Goal: Information Seeking & Learning: Learn about a topic

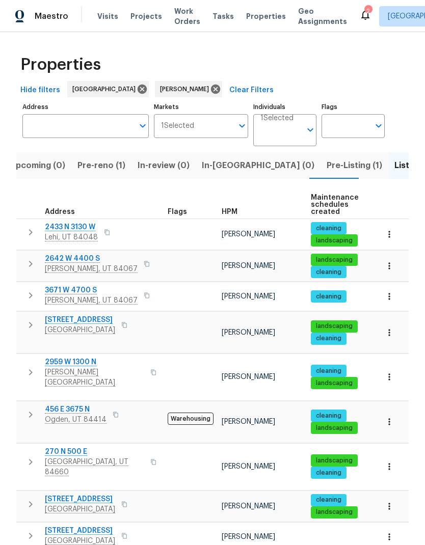
scroll to position [4, 0]
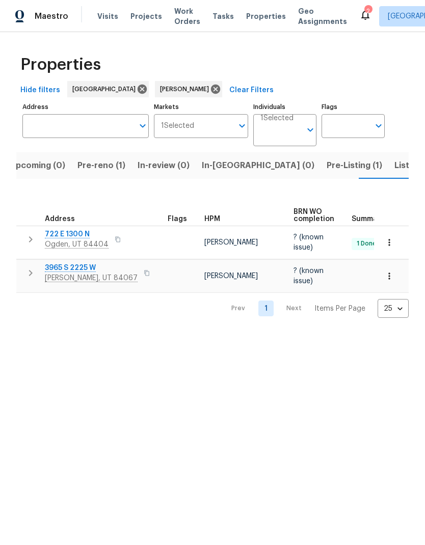
click at [67, 278] on span "[PERSON_NAME], UT 84067" at bounding box center [91, 278] width 93 height 10
click at [392, 279] on icon "button" at bounding box center [389, 276] width 10 height 10
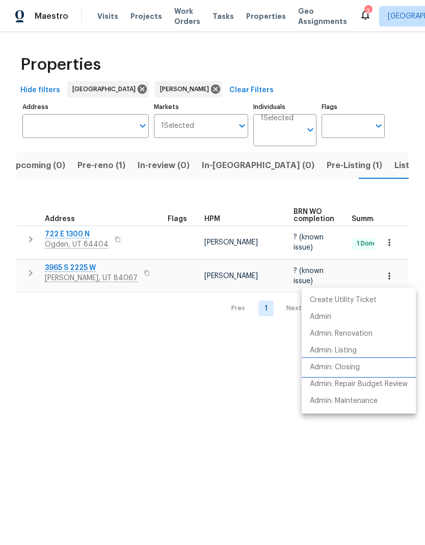
click at [371, 371] on li "Admin: Closing" at bounding box center [359, 367] width 114 height 17
click at [64, 385] on div at bounding box center [212, 272] width 425 height 545
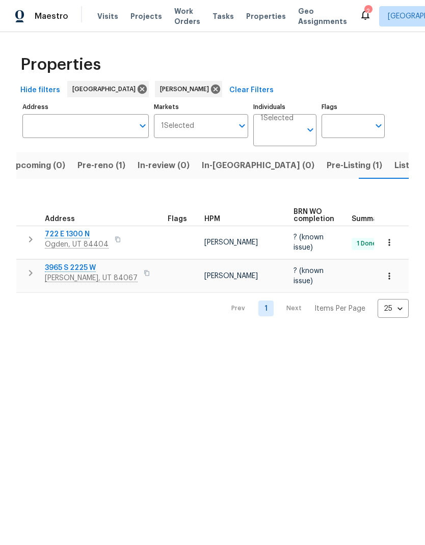
click at [63, 273] on span "3965 S 2225 W" at bounding box center [91, 268] width 93 height 10
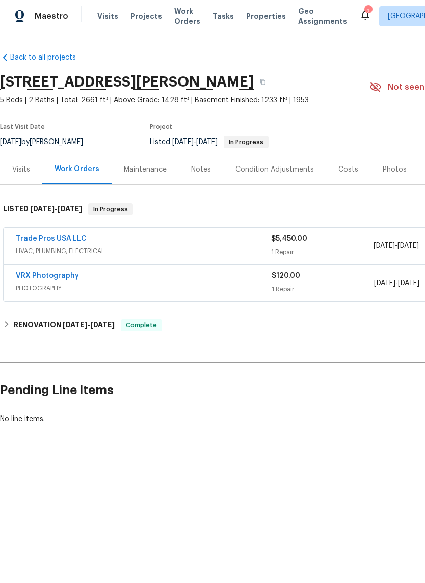
click at [385, 173] on div "Photos" at bounding box center [395, 170] width 24 height 10
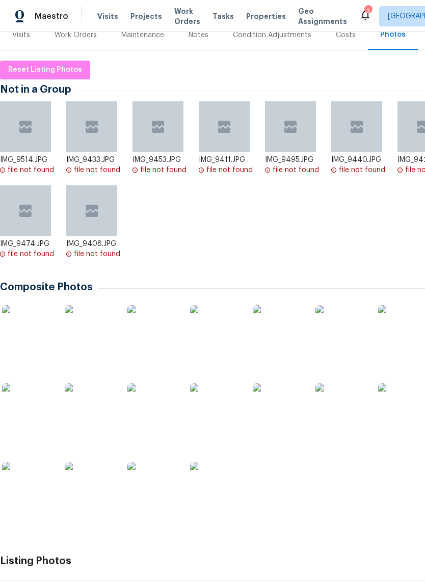
scroll to position [135, 0]
click at [284, 333] on img at bounding box center [278, 330] width 51 height 51
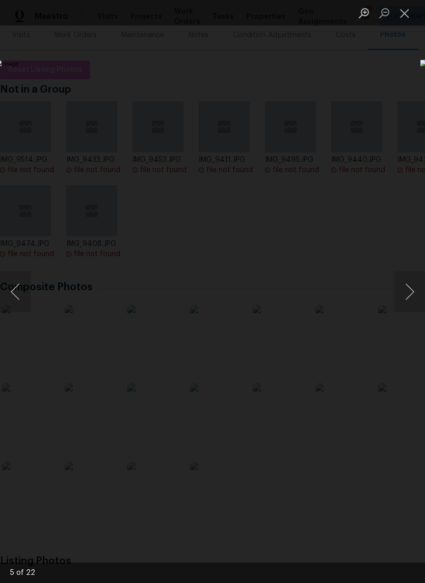
click at [410, 288] on button "Next image" at bounding box center [409, 292] width 31 height 41
click at [10, 297] on button "Previous image" at bounding box center [15, 292] width 31 height 41
click at [401, 11] on button "Close lightbox" at bounding box center [404, 13] width 20 height 18
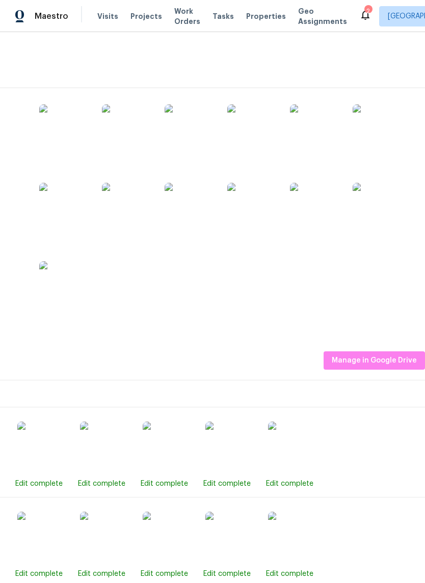
scroll to position [335, 151]
click at [320, 213] on img at bounding box center [315, 208] width 51 height 51
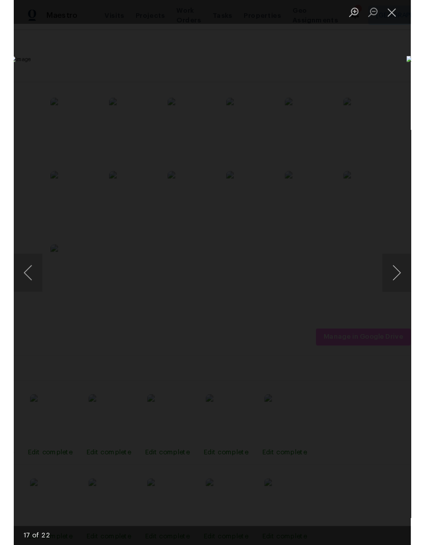
scroll to position [335, 0]
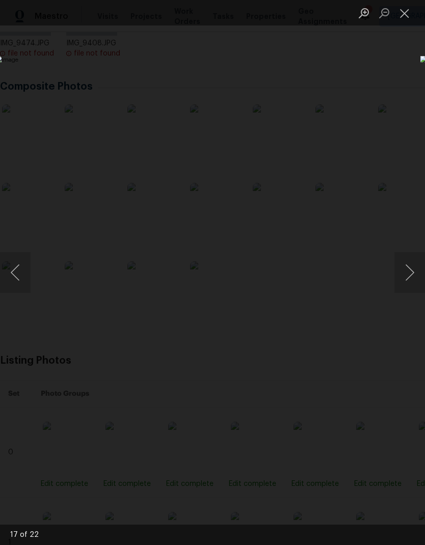
click at [411, 13] on button "Close lightbox" at bounding box center [404, 13] width 20 height 18
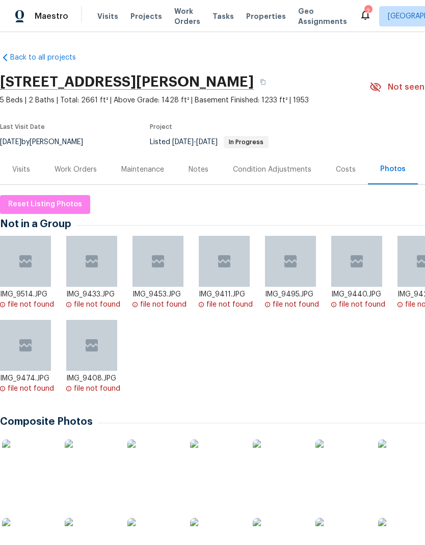
scroll to position [0, 0]
click at [26, 168] on div "Visits" at bounding box center [21, 170] width 18 height 10
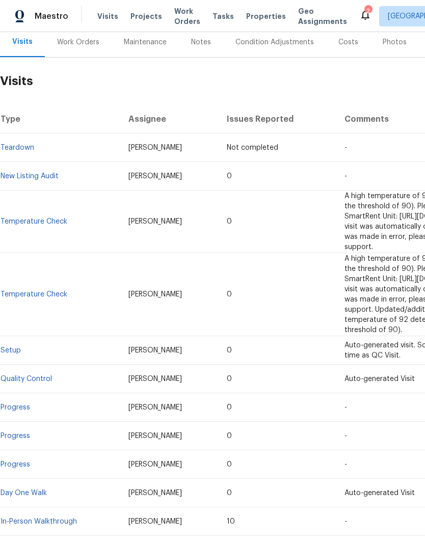
scroll to position [126, 0]
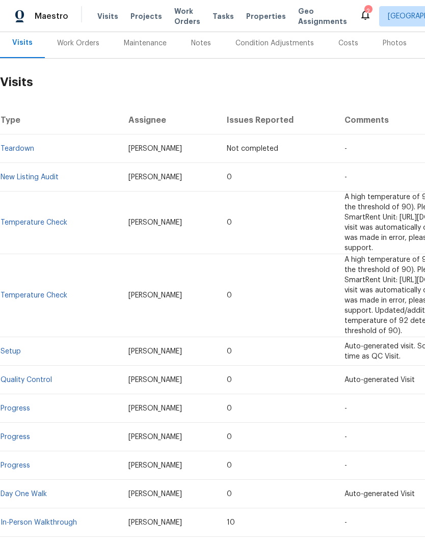
click at [53, 519] on link "In-Person Walkthrough" at bounding box center [39, 522] width 76 height 7
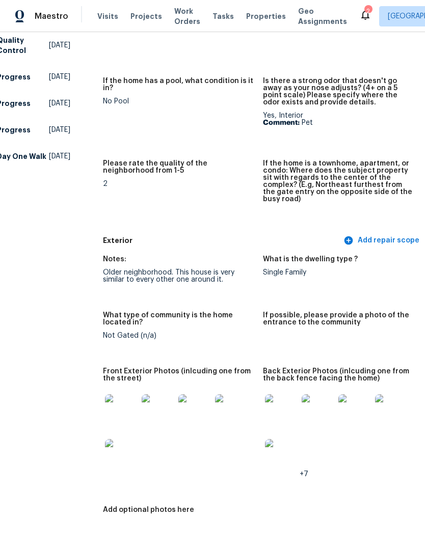
scroll to position [295, 0]
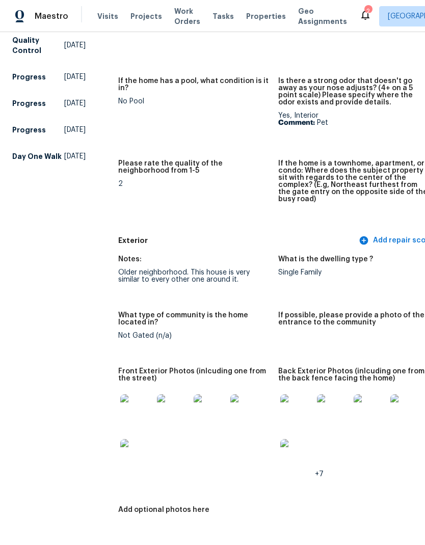
click at [143, 407] on img at bounding box center [136, 410] width 33 height 33
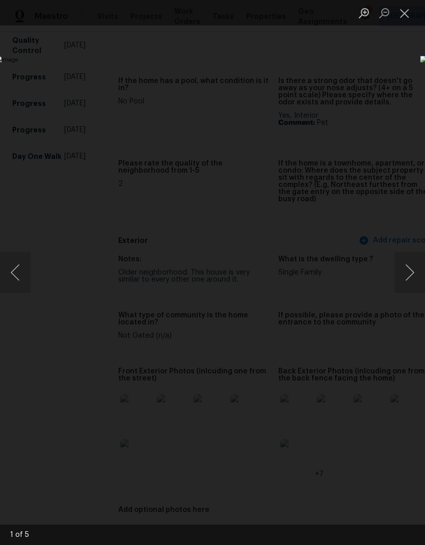
click at [409, 275] on button "Next image" at bounding box center [409, 272] width 31 height 41
click at [407, 274] on button "Next image" at bounding box center [409, 272] width 31 height 41
click at [406, 270] on button "Next image" at bounding box center [409, 272] width 31 height 41
click at [404, 271] on button "Next image" at bounding box center [409, 272] width 31 height 41
click at [401, 18] on button "Close lightbox" at bounding box center [404, 13] width 20 height 18
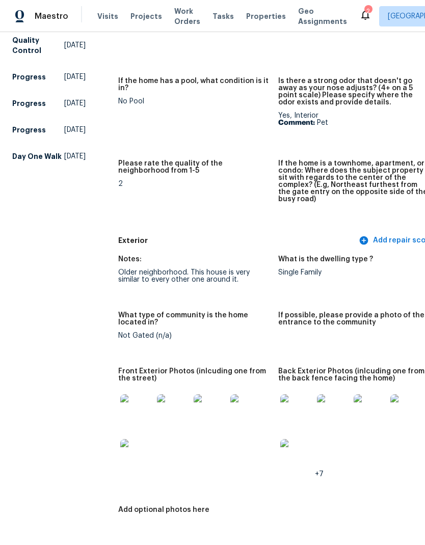
click at [303, 409] on img at bounding box center [296, 410] width 33 height 33
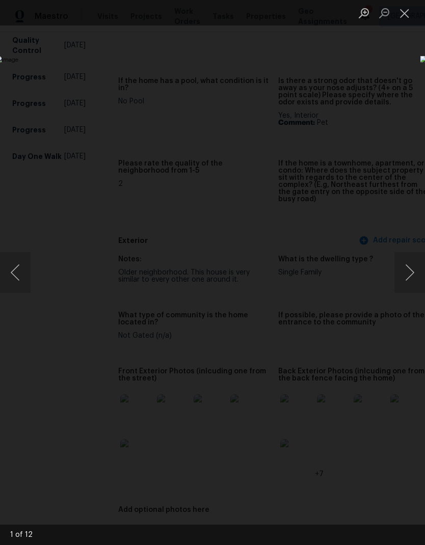
click at [408, 269] on button "Next image" at bounding box center [409, 272] width 31 height 41
click at [405, 270] on button "Next image" at bounding box center [409, 272] width 31 height 41
click at [404, 268] on button "Next image" at bounding box center [409, 272] width 31 height 41
click at [407, 265] on button "Next image" at bounding box center [409, 272] width 31 height 41
click at [406, 267] on button "Next image" at bounding box center [409, 272] width 31 height 41
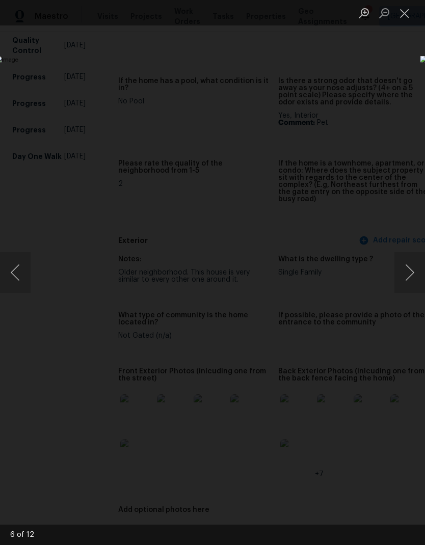
click at [408, 270] on button "Next image" at bounding box center [409, 272] width 31 height 41
click at [410, 274] on button "Next image" at bounding box center [409, 272] width 31 height 41
click at [404, 267] on button "Next image" at bounding box center [409, 272] width 31 height 41
click at [403, 270] on button "Next image" at bounding box center [409, 272] width 31 height 41
click at [409, 268] on button "Next image" at bounding box center [409, 272] width 31 height 41
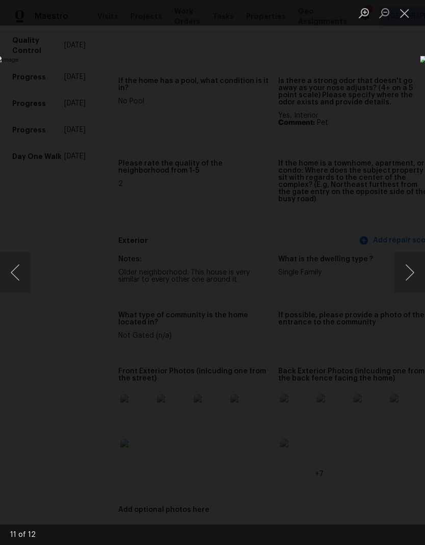
click at [402, 273] on button "Next image" at bounding box center [409, 272] width 31 height 41
click at [402, 276] on button "Next image" at bounding box center [409, 272] width 31 height 41
click at [408, 15] on button "Close lightbox" at bounding box center [404, 13] width 20 height 18
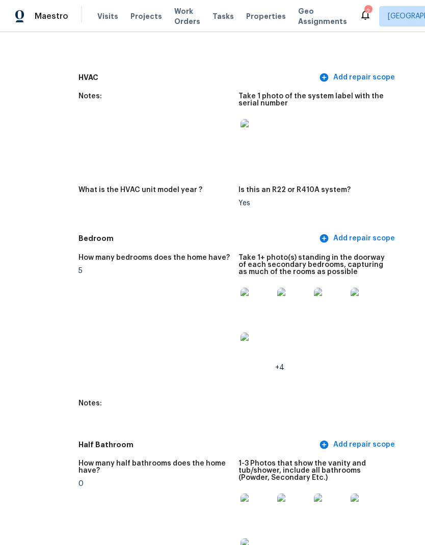
scroll to position [1076, 43]
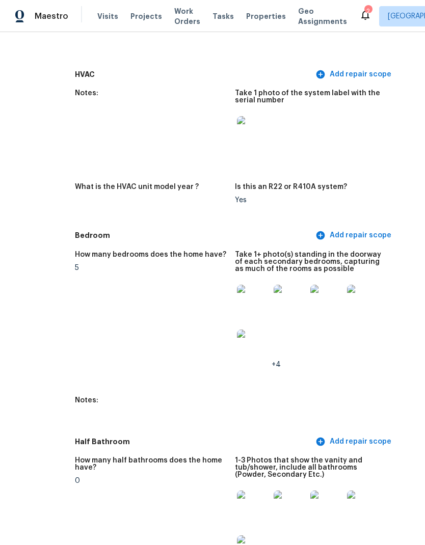
click at [253, 289] on img at bounding box center [253, 301] width 33 height 33
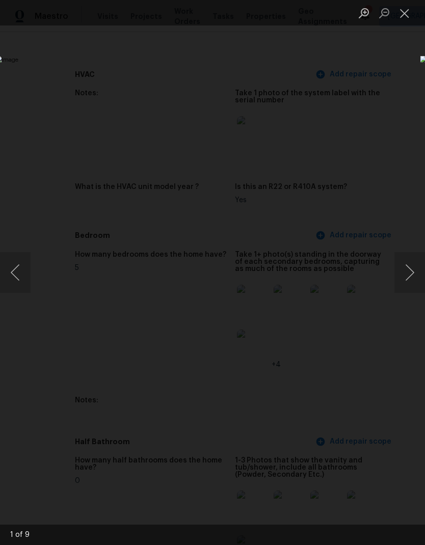
click at [408, 271] on button "Next image" at bounding box center [409, 272] width 31 height 41
click at [410, 270] on button "Next image" at bounding box center [409, 272] width 31 height 41
click at [412, 269] on button "Next image" at bounding box center [409, 272] width 31 height 41
click at [411, 267] on button "Next image" at bounding box center [409, 272] width 31 height 41
click at [409, 268] on button "Next image" at bounding box center [409, 272] width 31 height 41
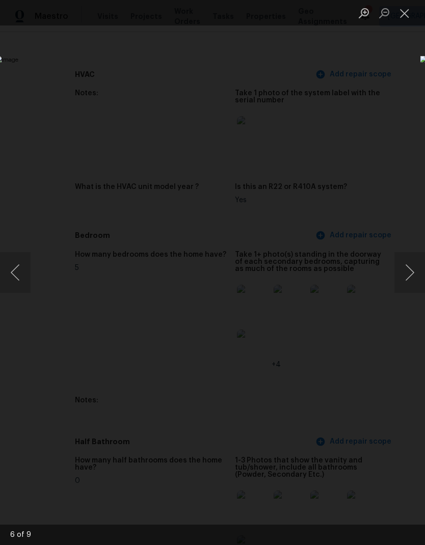
click at [408, 273] on button "Next image" at bounding box center [409, 272] width 31 height 41
click at [410, 271] on button "Next image" at bounding box center [409, 272] width 31 height 41
click at [17, 277] on button "Previous image" at bounding box center [15, 272] width 31 height 41
click at [408, 269] on button "Next image" at bounding box center [409, 272] width 31 height 41
click at [410, 270] on button "Next image" at bounding box center [409, 272] width 31 height 41
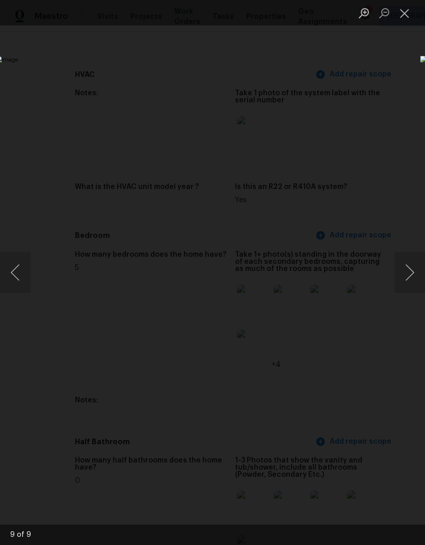
click at [410, 267] on button "Next image" at bounding box center [409, 272] width 31 height 41
click at [402, 20] on button "Close lightbox" at bounding box center [404, 13] width 20 height 18
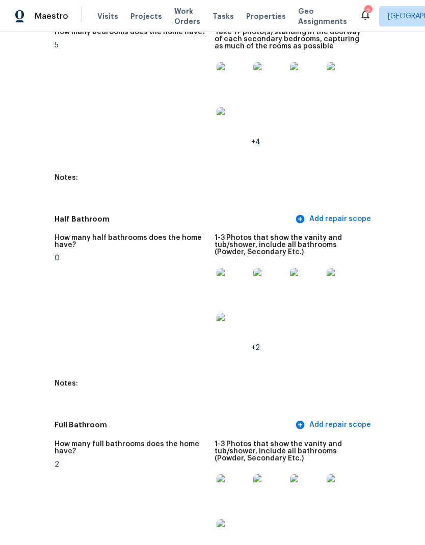
scroll to position [1296, 64]
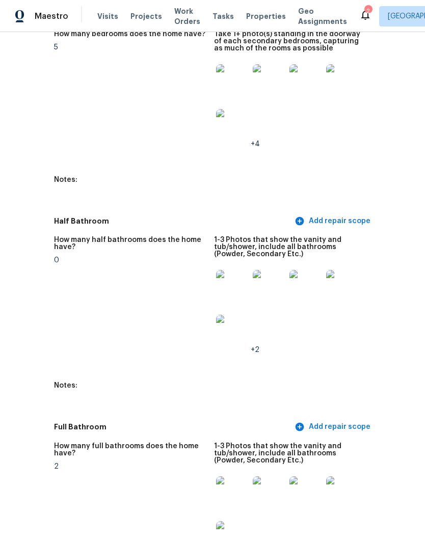
click at [227, 293] on img at bounding box center [232, 286] width 33 height 33
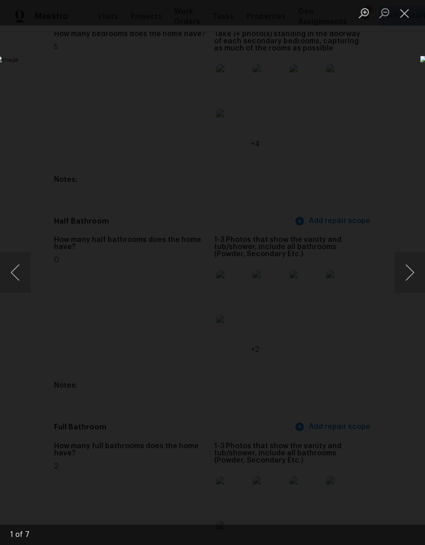
click at [409, 271] on button "Next image" at bounding box center [409, 272] width 31 height 41
click at [409, 269] on button "Next image" at bounding box center [409, 272] width 31 height 41
click at [401, 20] on button "Close lightbox" at bounding box center [404, 13] width 20 height 18
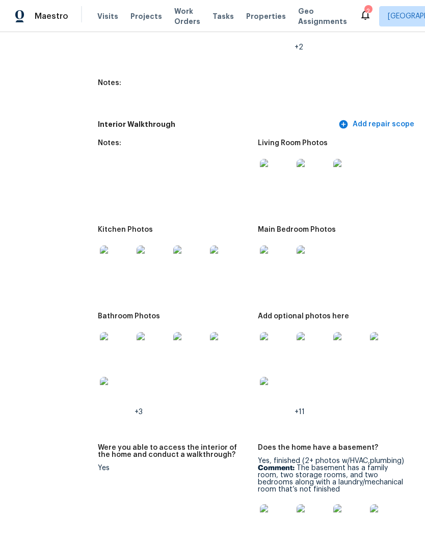
scroll to position [1813, 20]
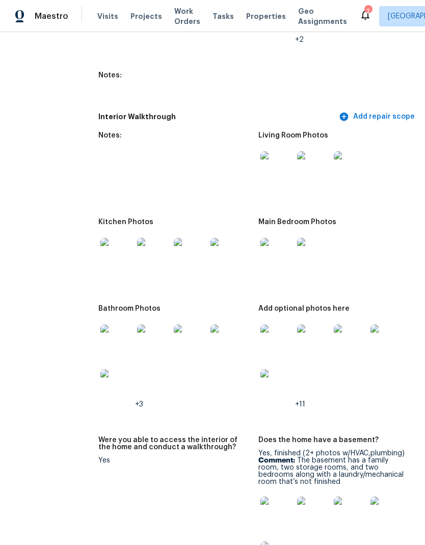
click at [273, 164] on img at bounding box center [276, 167] width 33 height 33
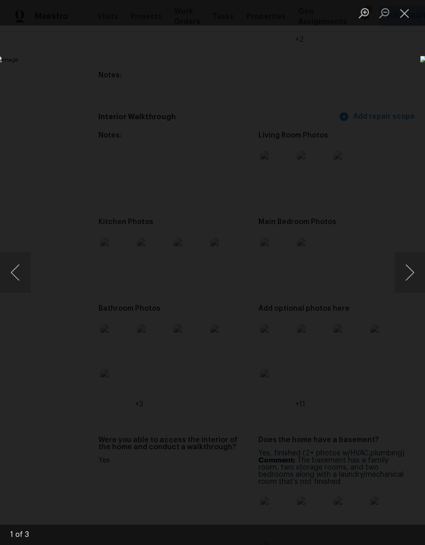
click at [408, 267] on button "Next image" at bounding box center [409, 272] width 31 height 41
click at [409, 265] on button "Next image" at bounding box center [409, 272] width 31 height 41
click at [409, 272] on button "Next image" at bounding box center [409, 272] width 31 height 41
click at [399, 19] on button "Close lightbox" at bounding box center [404, 13] width 20 height 18
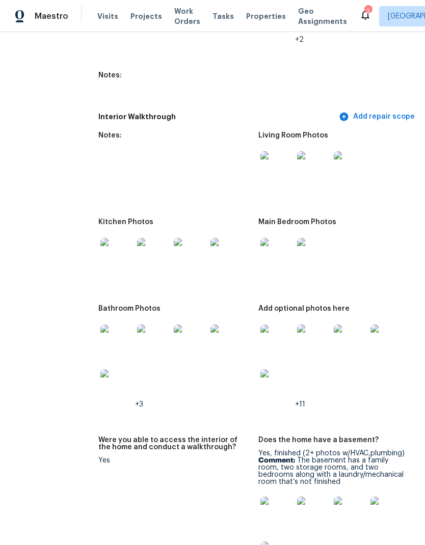
click at [119, 244] on img at bounding box center [116, 254] width 33 height 33
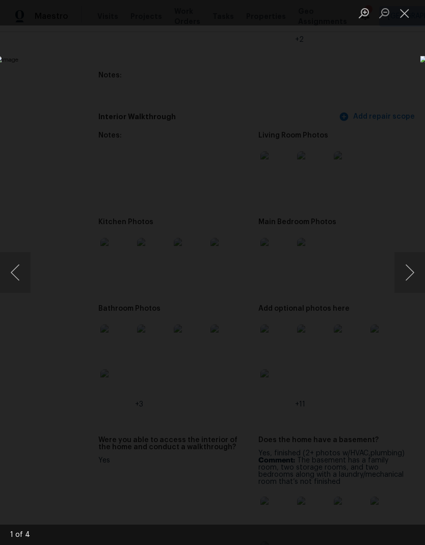
click at [406, 276] on button "Next image" at bounding box center [409, 272] width 31 height 41
click at [407, 270] on button "Next image" at bounding box center [409, 272] width 31 height 41
click at [413, 259] on button "Next image" at bounding box center [409, 272] width 31 height 41
click at [409, 267] on button "Next image" at bounding box center [409, 272] width 31 height 41
click at [412, 266] on button "Next image" at bounding box center [409, 272] width 31 height 41
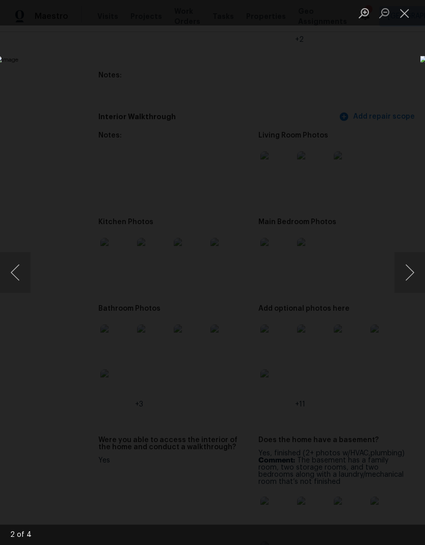
click at [403, 16] on button "Close lightbox" at bounding box center [404, 13] width 20 height 18
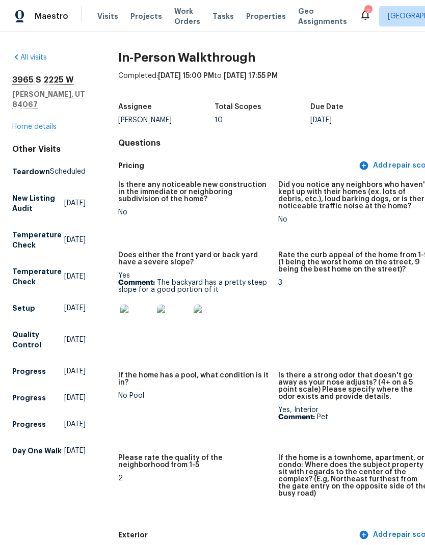
scroll to position [0, 0]
click at [43, 123] on link "Home details" at bounding box center [34, 126] width 44 height 7
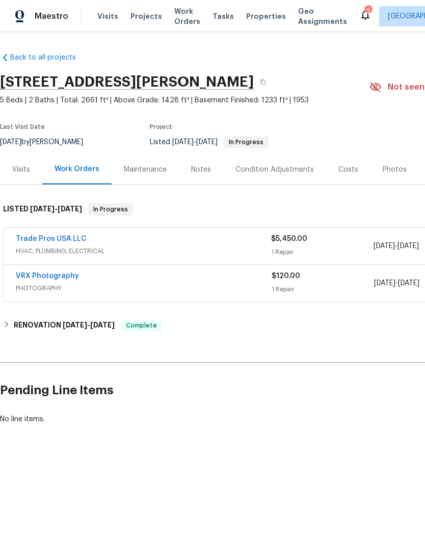
click at [391, 170] on div "Photos" at bounding box center [395, 170] width 24 height 10
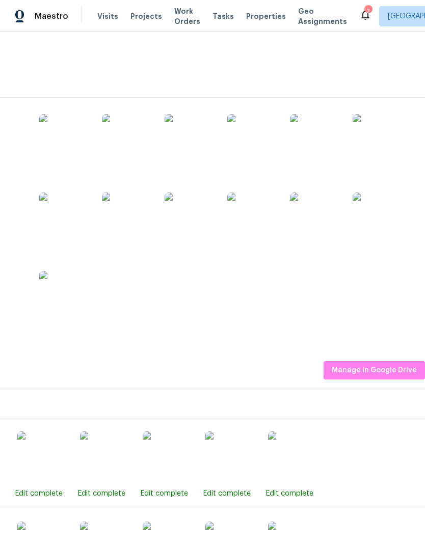
scroll to position [326, 151]
click at [326, 223] on img at bounding box center [315, 218] width 51 height 51
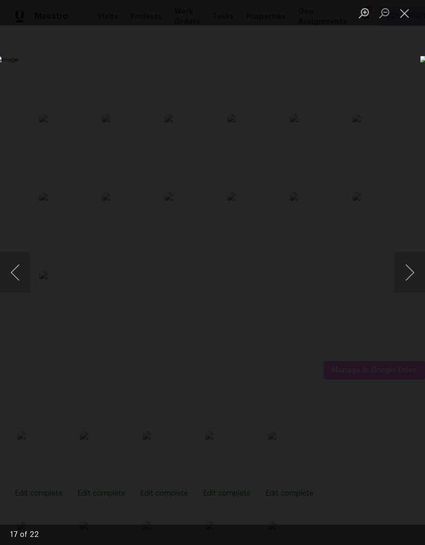
click at [407, 21] on button "Close lightbox" at bounding box center [404, 13] width 20 height 18
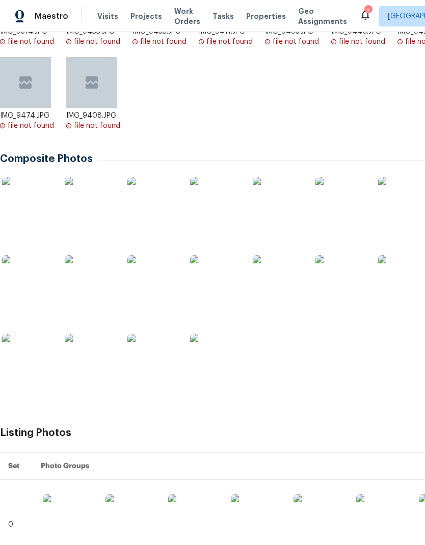
scroll to position [258, 0]
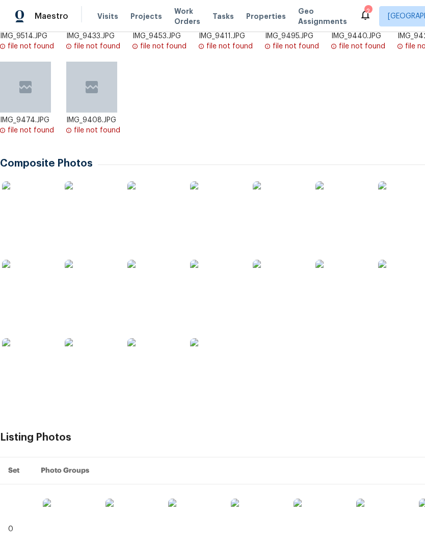
click at [35, 205] on img at bounding box center [27, 206] width 51 height 51
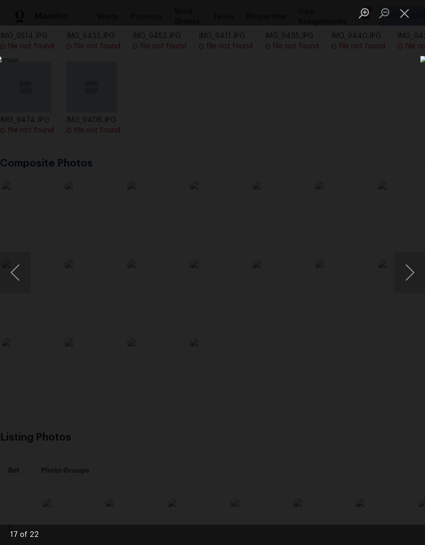
click at [404, 22] on button "Close lightbox" at bounding box center [404, 13] width 20 height 18
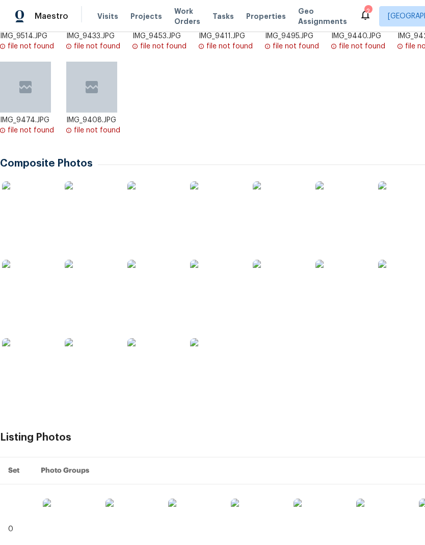
click at [36, 207] on img at bounding box center [27, 206] width 51 height 51
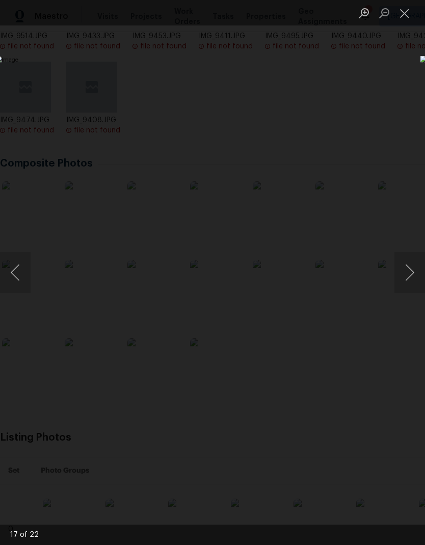
click at [17, 275] on button "Previous image" at bounding box center [15, 272] width 31 height 41
click at [16, 275] on button "Previous image" at bounding box center [15, 272] width 31 height 41
click at [22, 283] on button "Previous image" at bounding box center [15, 272] width 31 height 41
click at [21, 283] on button "Previous image" at bounding box center [15, 272] width 31 height 41
click at [23, 291] on button "Previous image" at bounding box center [15, 272] width 31 height 41
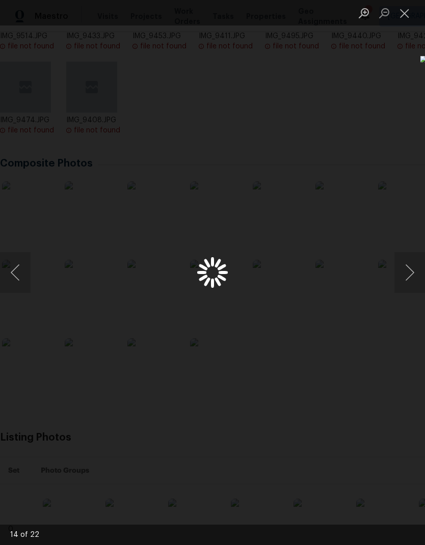
click at [22, 291] on button "Previous image" at bounding box center [15, 272] width 31 height 41
click at [21, 281] on button "Previous image" at bounding box center [15, 272] width 31 height 41
click at [19, 282] on button "Previous image" at bounding box center [15, 272] width 31 height 41
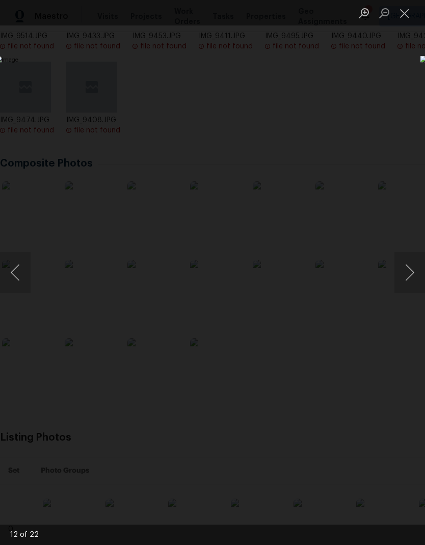
click at [21, 287] on button "Previous image" at bounding box center [15, 272] width 31 height 41
click at [24, 291] on button "Previous image" at bounding box center [15, 272] width 31 height 41
click at [19, 286] on button "Previous image" at bounding box center [15, 272] width 31 height 41
click at [13, 282] on button "Previous image" at bounding box center [15, 272] width 31 height 41
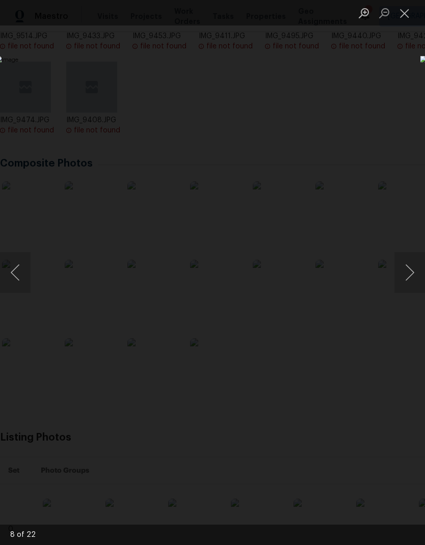
click at [15, 282] on button "Previous image" at bounding box center [15, 272] width 31 height 41
click at [13, 280] on button "Previous image" at bounding box center [15, 272] width 31 height 41
click at [13, 279] on button "Previous image" at bounding box center [15, 272] width 31 height 41
click at [16, 283] on button "Previous image" at bounding box center [15, 272] width 31 height 41
click at [15, 281] on button "Previous image" at bounding box center [15, 272] width 31 height 41
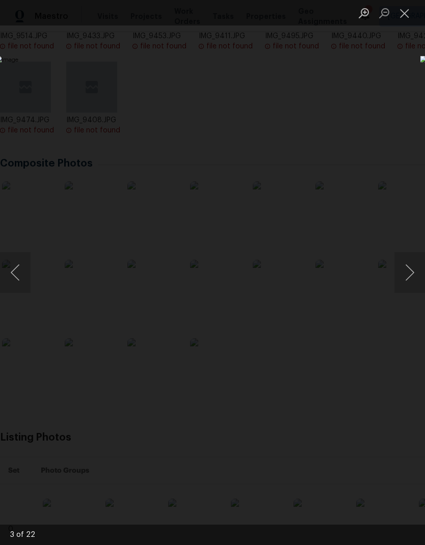
click at [20, 285] on button "Previous image" at bounding box center [15, 272] width 31 height 41
click at [17, 283] on button "Previous image" at bounding box center [15, 272] width 31 height 41
click at [15, 284] on button "Previous image" at bounding box center [15, 272] width 31 height 41
click at [13, 283] on button "Previous image" at bounding box center [15, 272] width 31 height 41
click at [31, 293] on img "Lightbox" at bounding box center [164, 273] width 338 height 434
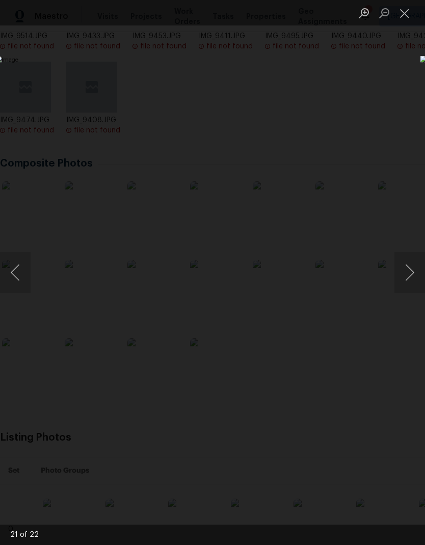
click at [14, 278] on button "Previous image" at bounding box center [15, 272] width 31 height 41
click at [409, 271] on button "Next image" at bounding box center [409, 272] width 31 height 41
click at [407, 276] on button "Next image" at bounding box center [409, 272] width 31 height 41
click at [408, 275] on button "Next image" at bounding box center [409, 272] width 31 height 41
click at [410, 274] on button "Next image" at bounding box center [409, 272] width 31 height 41
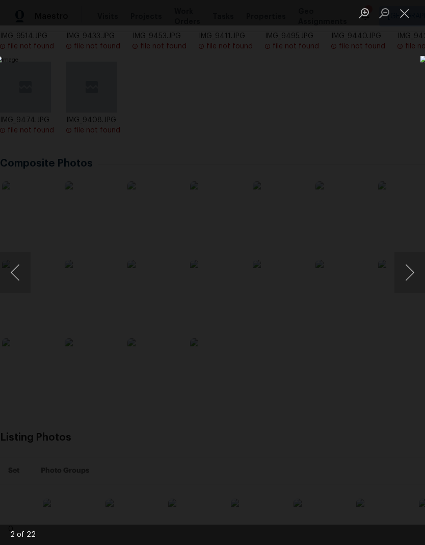
click at [411, 272] on button "Next image" at bounding box center [409, 272] width 31 height 41
click at [412, 268] on button "Next image" at bounding box center [409, 272] width 31 height 41
click at [411, 274] on button "Next image" at bounding box center [409, 272] width 31 height 41
click at [410, 272] on button "Next image" at bounding box center [409, 272] width 31 height 41
click at [409, 278] on button "Next image" at bounding box center [409, 272] width 31 height 41
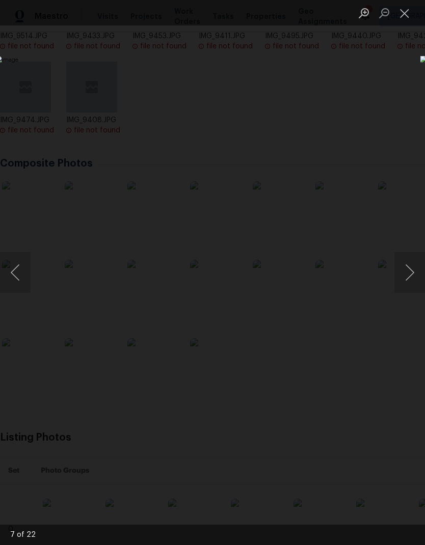
click at [410, 268] on button "Next image" at bounding box center [409, 272] width 31 height 41
click at [409, 271] on button "Next image" at bounding box center [409, 272] width 31 height 41
click at [405, 270] on button "Next image" at bounding box center [409, 272] width 31 height 41
click at [411, 274] on button "Next image" at bounding box center [409, 272] width 31 height 41
click at [409, 276] on button "Next image" at bounding box center [409, 272] width 31 height 41
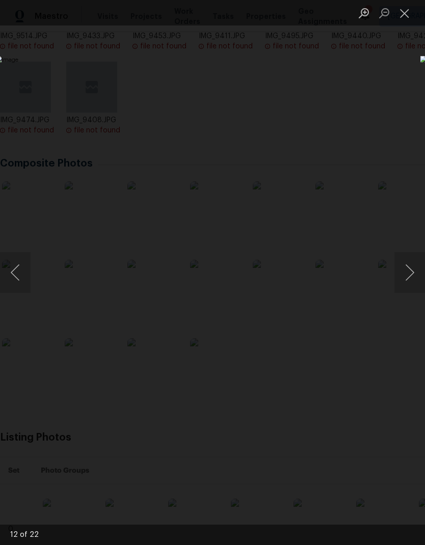
click at [17, 269] on button "Previous image" at bounding box center [15, 272] width 31 height 41
click at [410, 276] on button "Next image" at bounding box center [409, 272] width 31 height 41
click at [19, 274] on button "Previous image" at bounding box center [15, 272] width 31 height 41
click at [409, 273] on button "Next image" at bounding box center [409, 272] width 31 height 41
click at [410, 274] on button "Next image" at bounding box center [409, 272] width 31 height 41
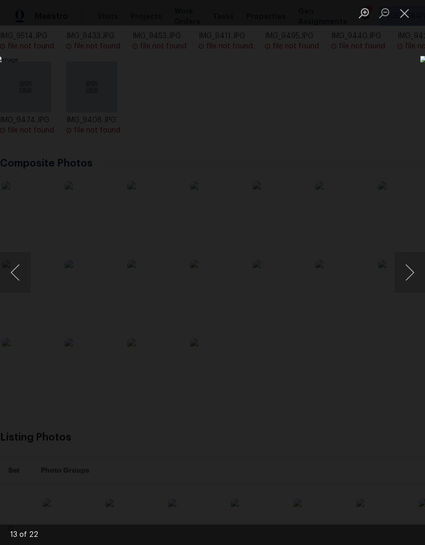
click at [411, 274] on button "Next image" at bounding box center [409, 272] width 31 height 41
click at [410, 272] on button "Next image" at bounding box center [409, 272] width 31 height 41
click at [411, 270] on button "Next image" at bounding box center [409, 272] width 31 height 41
click at [411, 275] on button "Next image" at bounding box center [409, 272] width 31 height 41
click at [409, 275] on button "Next image" at bounding box center [409, 272] width 31 height 41
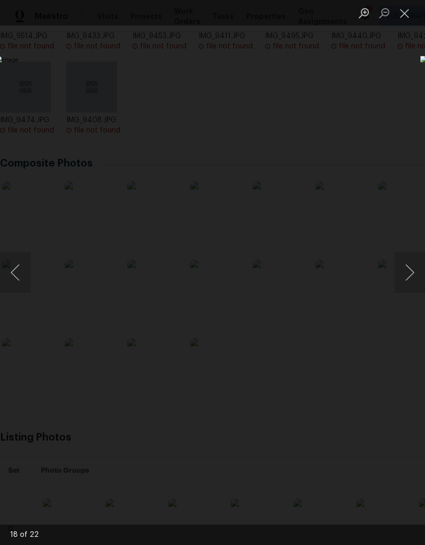
click at [407, 267] on button "Next image" at bounding box center [409, 272] width 31 height 41
click at [406, 263] on button "Next image" at bounding box center [409, 272] width 31 height 41
click at [408, 260] on button "Next image" at bounding box center [409, 272] width 31 height 41
click at [403, 20] on button "Close lightbox" at bounding box center [404, 13] width 20 height 18
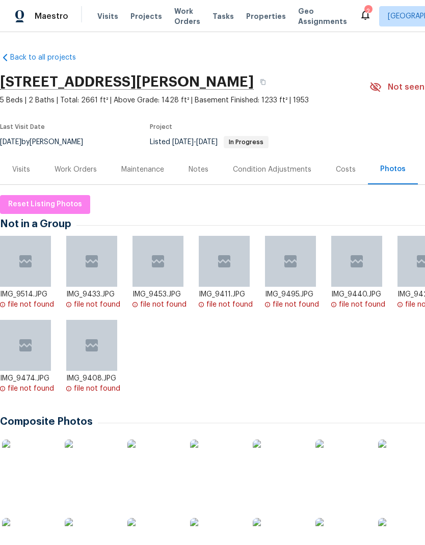
scroll to position [0, 0]
click at [347, 172] on div "Costs" at bounding box center [346, 170] width 20 height 10
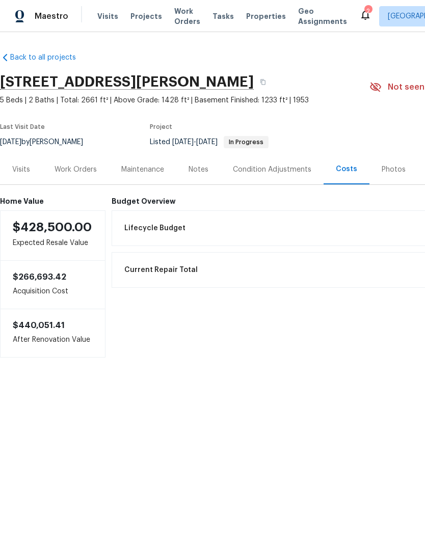
click at [171, 231] on span "Lifecycle Budget" at bounding box center [154, 228] width 61 height 10
click at [155, 263] on span "Pre-List Repair" at bounding box center [148, 263] width 48 height 10
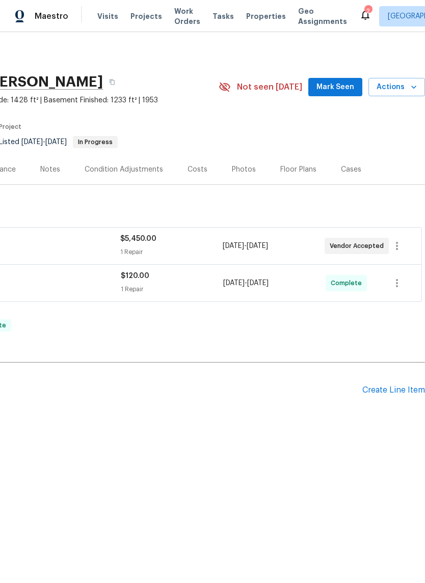
scroll to position [0, 151]
click at [298, 169] on div "Floor Plans" at bounding box center [298, 170] width 36 height 10
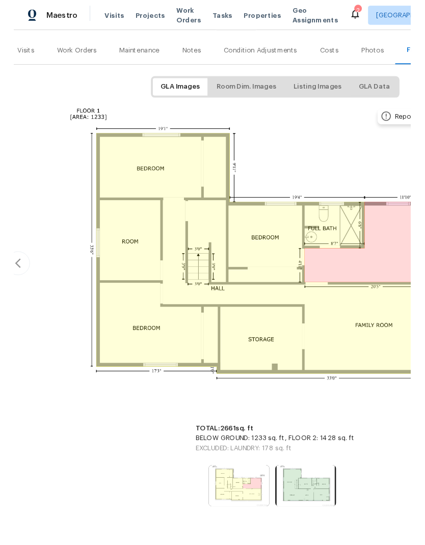
scroll to position [115, 8]
